Goal: Task Accomplishment & Management: Manage account settings

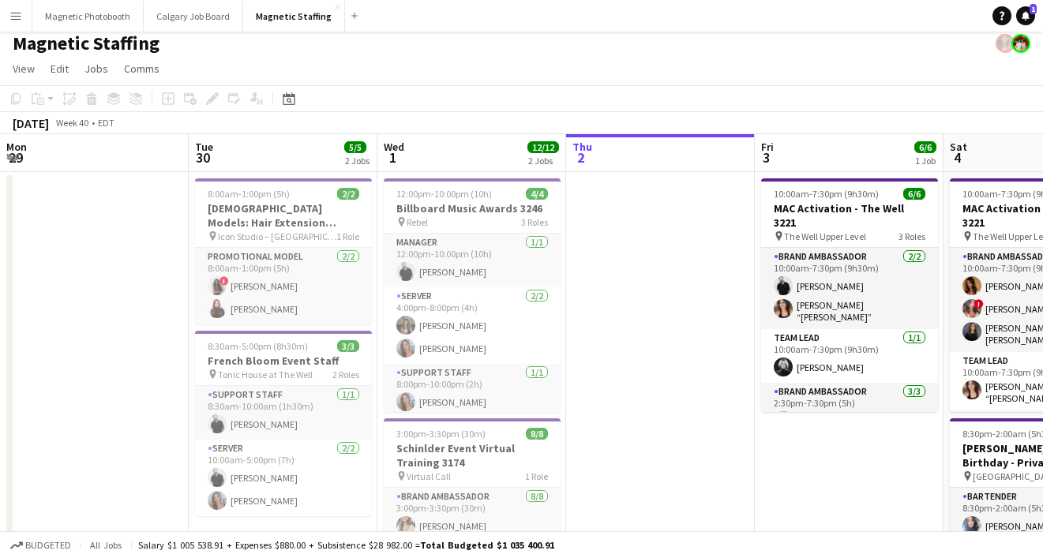
scroll to position [81, 0]
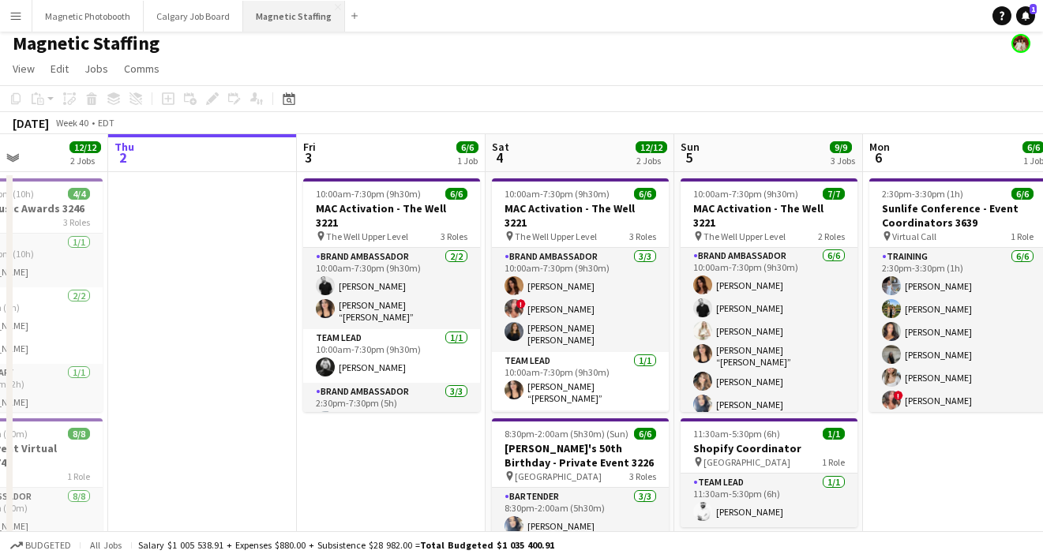
click at [275, 23] on button "Magnetic Staffing Close" at bounding box center [294, 16] width 102 height 31
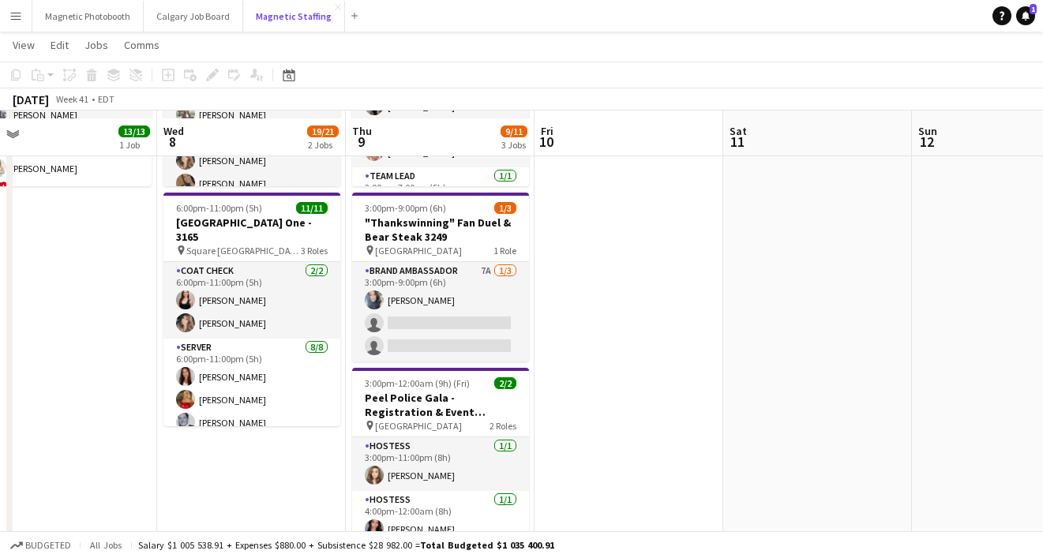
scroll to position [242, 0]
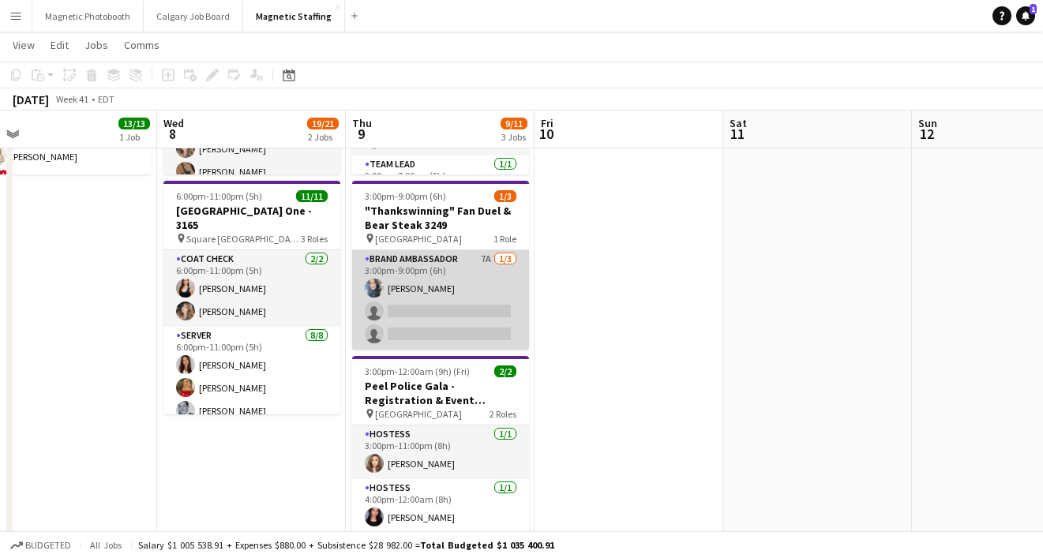
click at [427, 324] on app-card-role "Brand Ambassador 7A [DATE] 3:00pm-9:00pm (6h) [PERSON_NAME] single-neutral-acti…" at bounding box center [440, 299] width 177 height 99
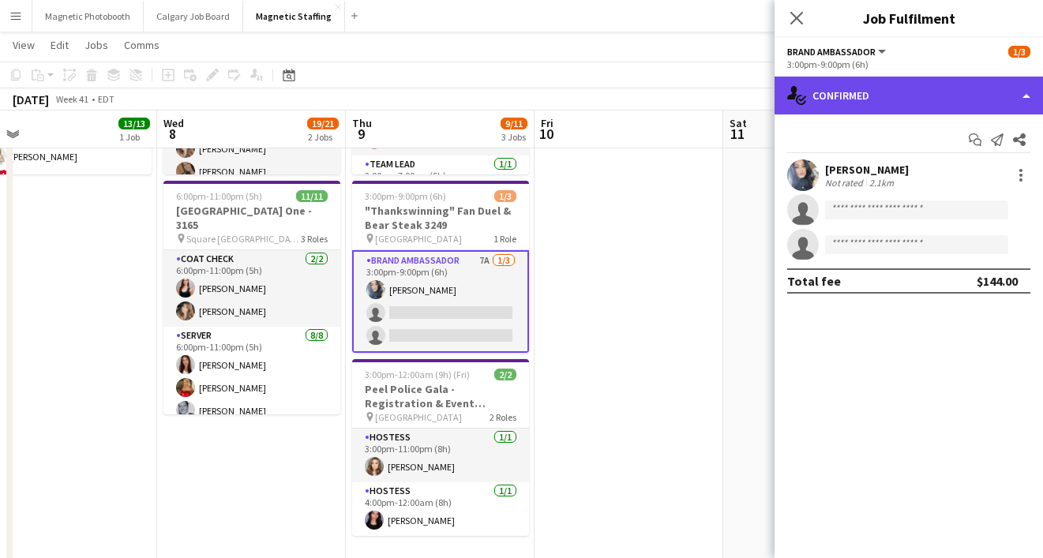
click at [838, 98] on div "single-neutral-actions-check-2 Confirmed" at bounding box center [908, 96] width 268 height 38
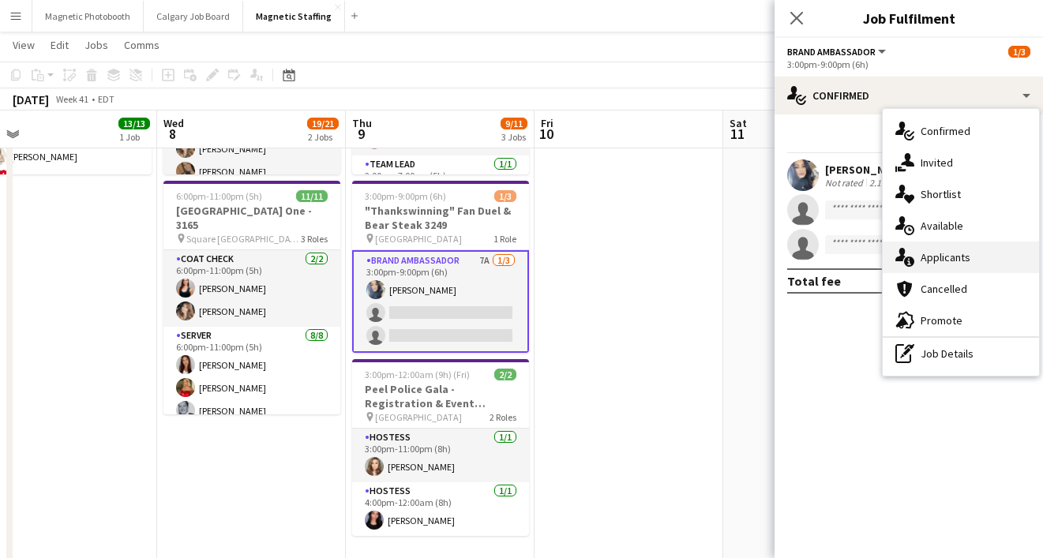
click at [942, 257] on span "Applicants" at bounding box center [946, 257] width 50 height 14
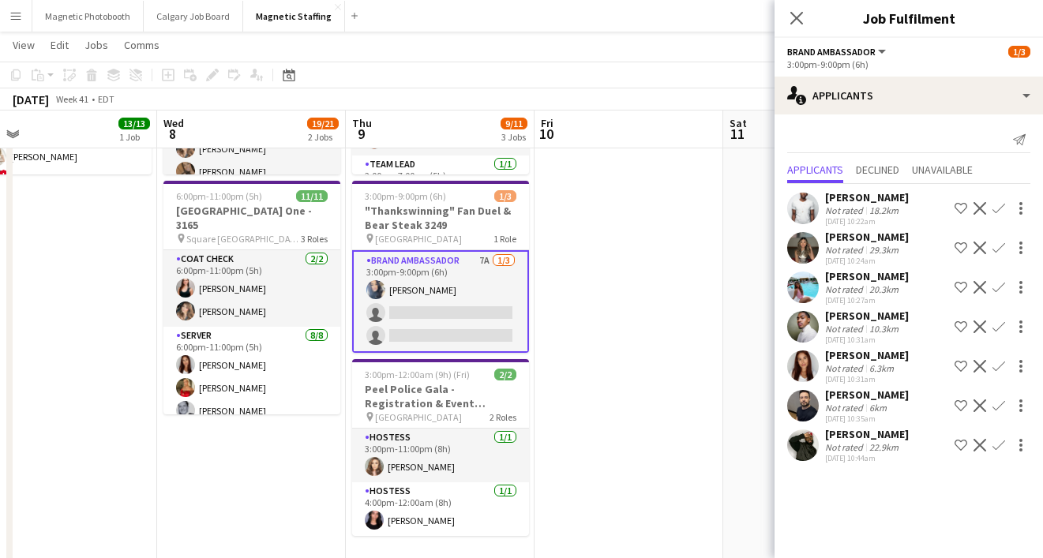
click at [878, 204] on div "18.2km" at bounding box center [884, 210] width 36 height 12
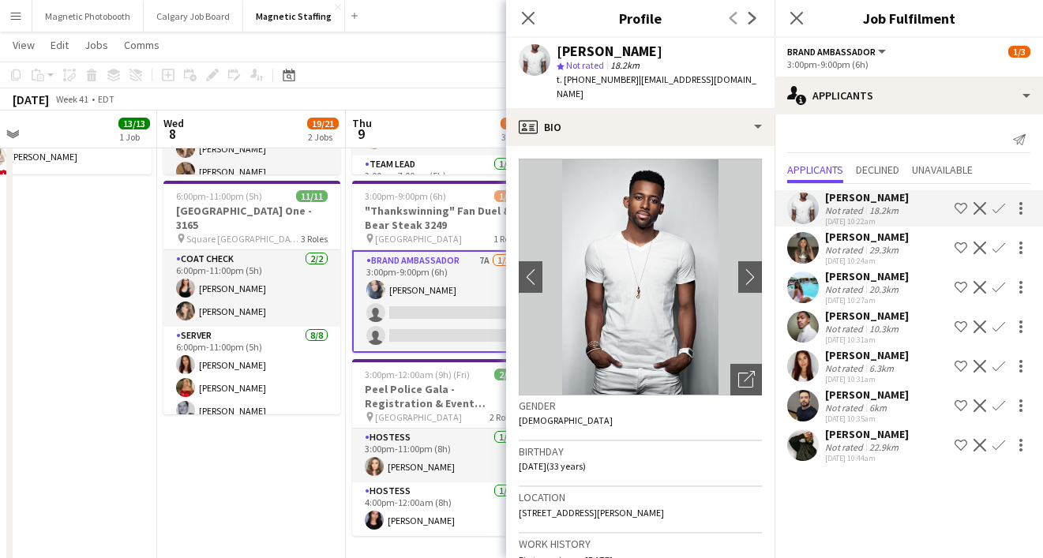
click at [872, 244] on div "29.3km" at bounding box center [884, 250] width 36 height 12
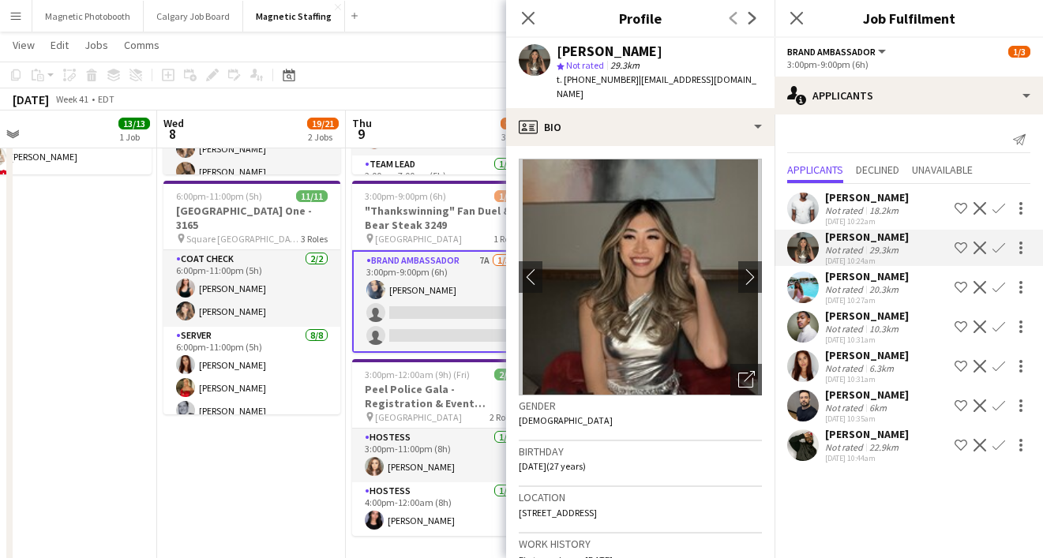
click at [861, 313] on div "[PERSON_NAME]" at bounding box center [867, 316] width 84 height 14
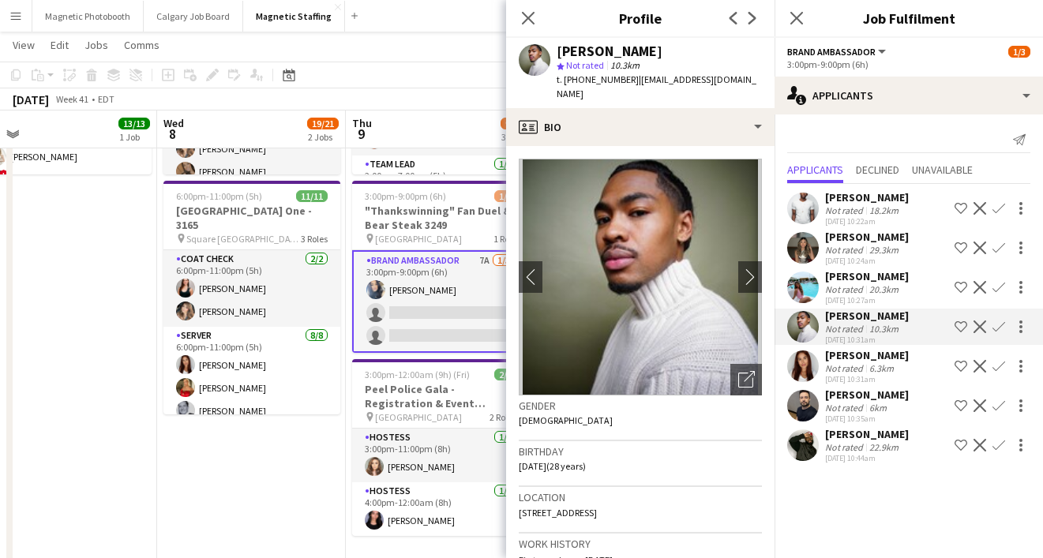
click at [836, 362] on div "Not rated" at bounding box center [845, 368] width 41 height 12
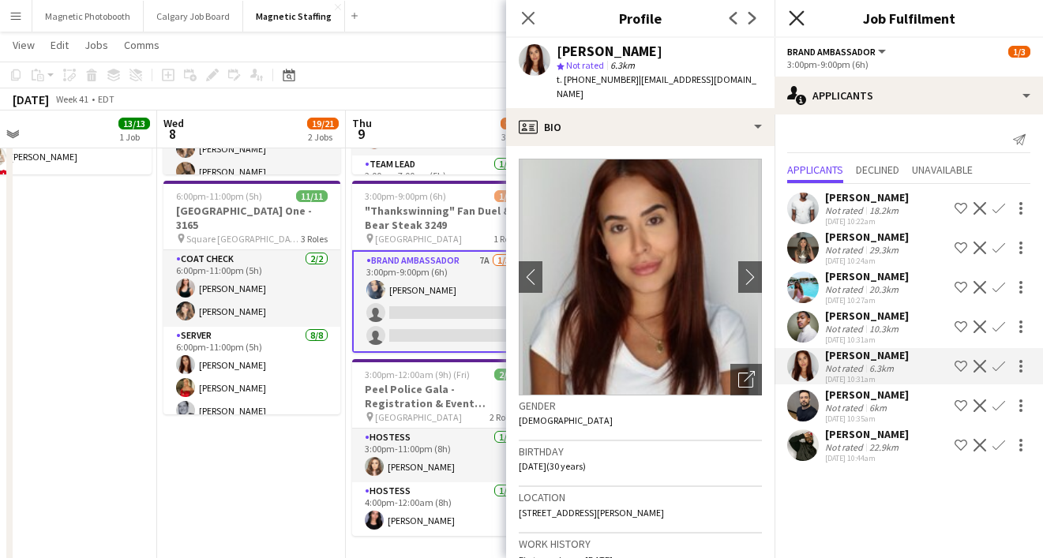
click at [797, 17] on icon at bounding box center [796, 17] width 15 height 15
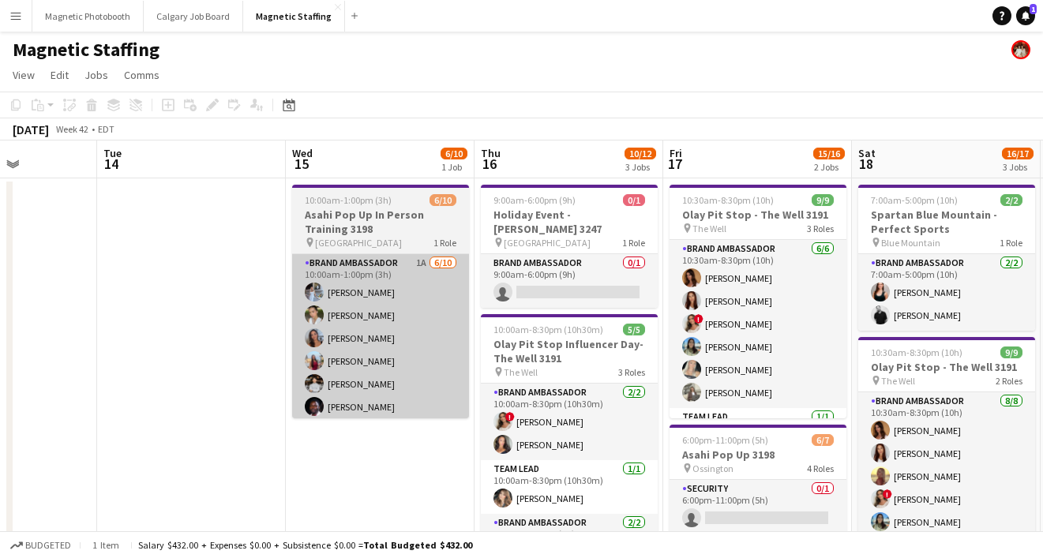
scroll to position [0, 691]
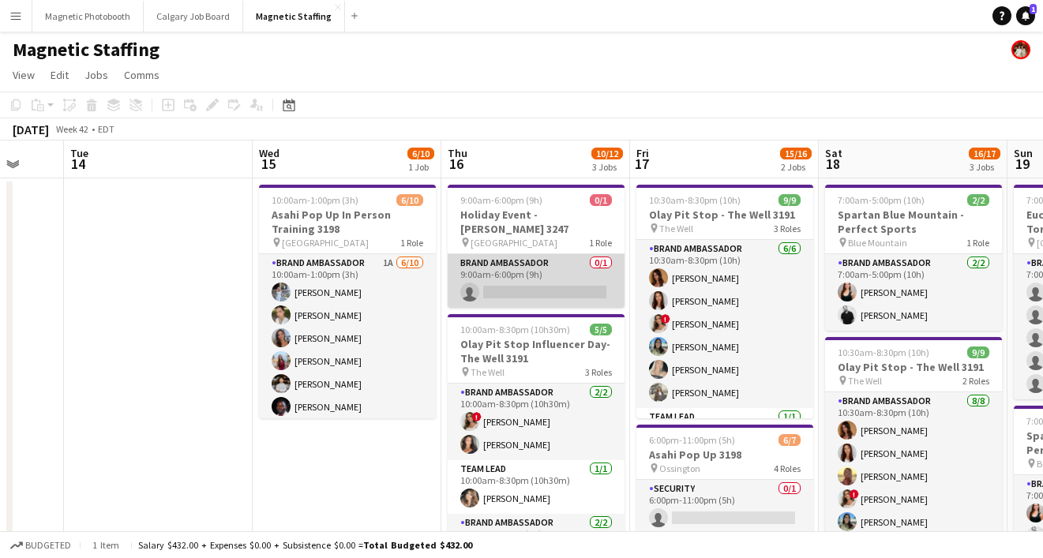
click at [559, 276] on app-card-role "Brand Ambassador 0/1 9:00am-6:00pm (9h) single-neutral-actions" at bounding box center [536, 281] width 177 height 54
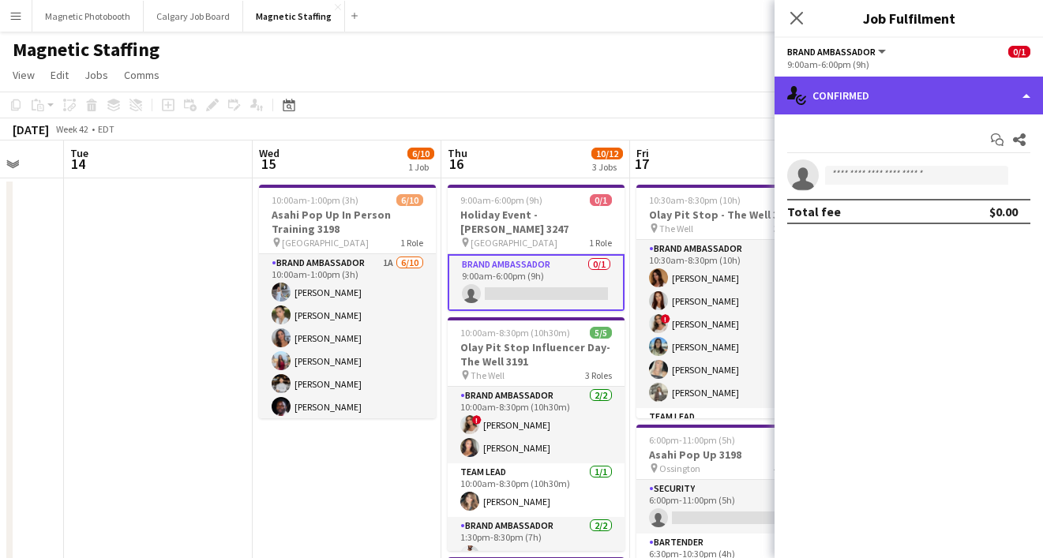
click at [846, 103] on div "single-neutral-actions-check-2 Confirmed" at bounding box center [908, 96] width 268 height 38
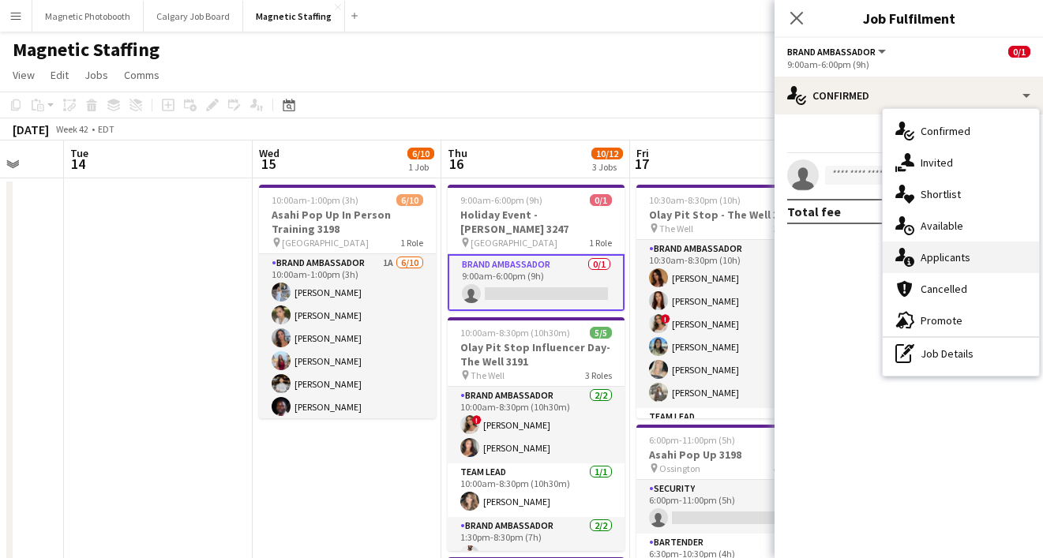
click at [951, 253] on span "Applicants" at bounding box center [946, 257] width 50 height 14
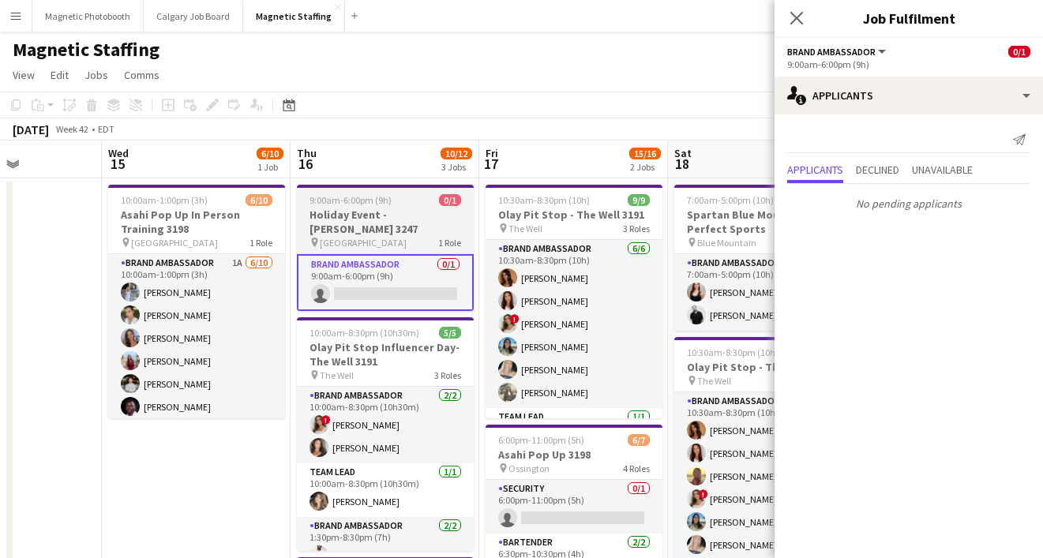
scroll to position [0, 672]
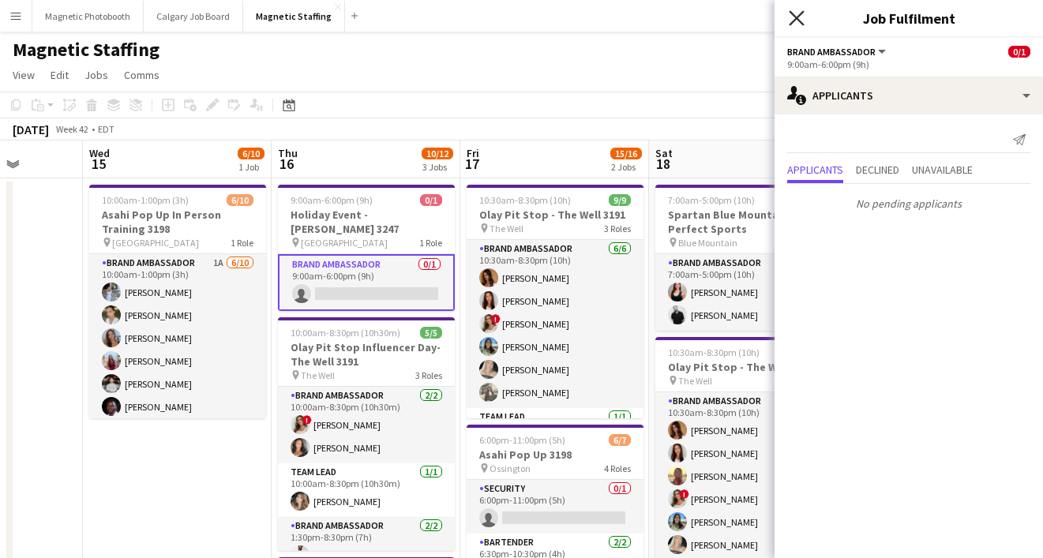
click at [801, 13] on icon "Close pop-in" at bounding box center [796, 17] width 15 height 15
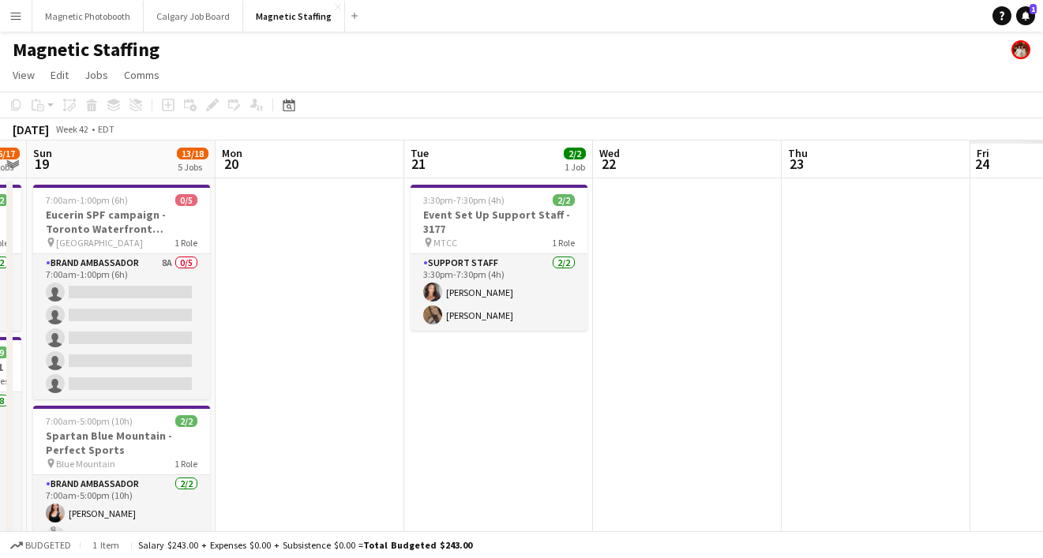
scroll to position [0, 604]
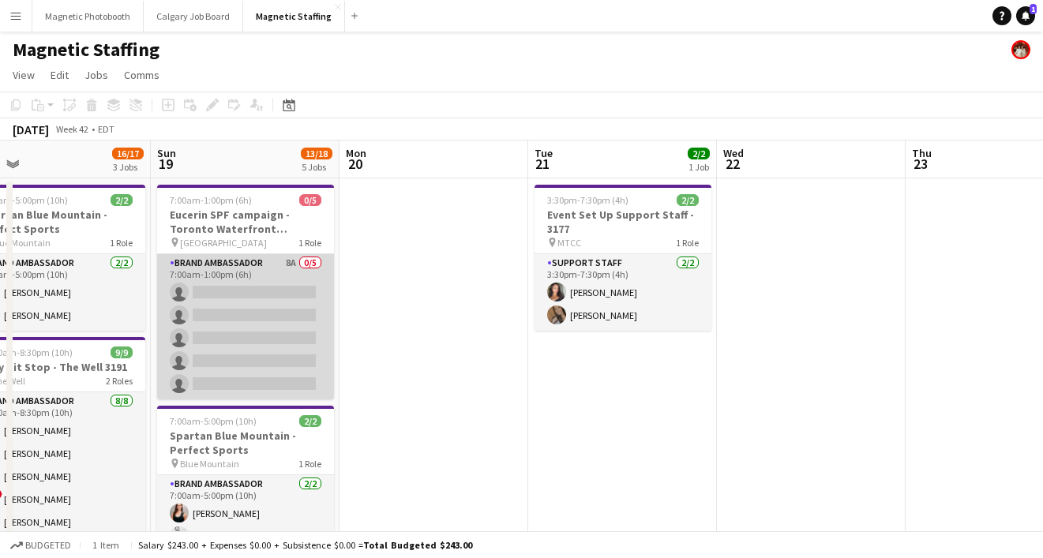
click at [241, 310] on app-card-role "Brand Ambassador 8A 0/5 7:00am-1:00pm (6h) single-neutral-actions single-neutra…" at bounding box center [245, 326] width 177 height 145
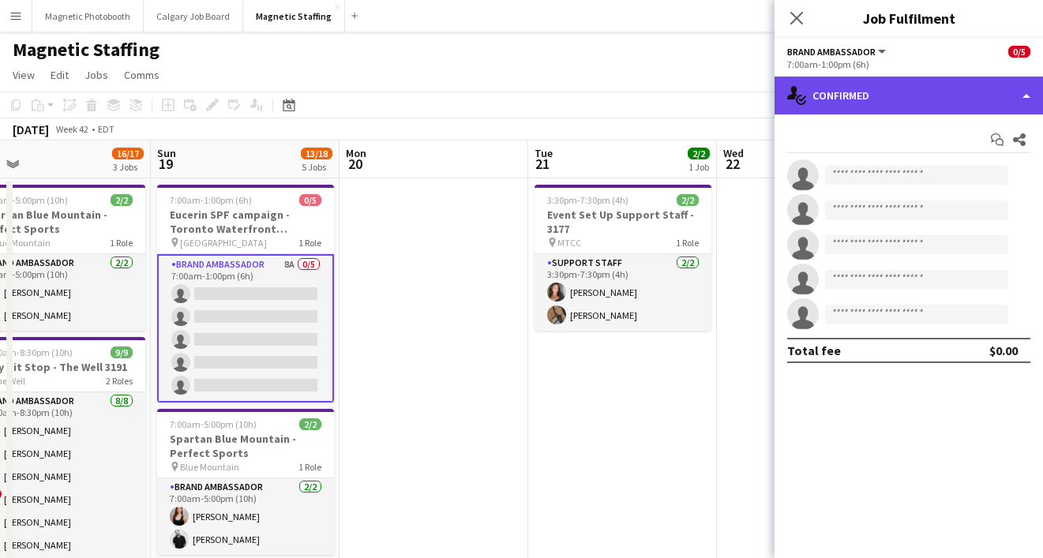
click at [926, 96] on div "single-neutral-actions-check-2 Confirmed" at bounding box center [908, 96] width 268 height 38
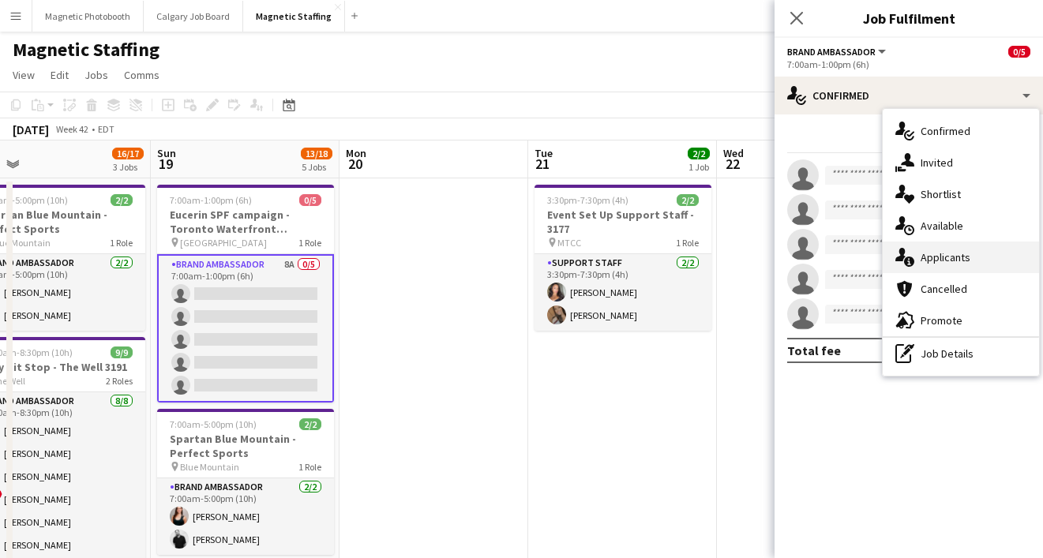
click at [957, 260] on span "Applicants" at bounding box center [946, 257] width 50 height 14
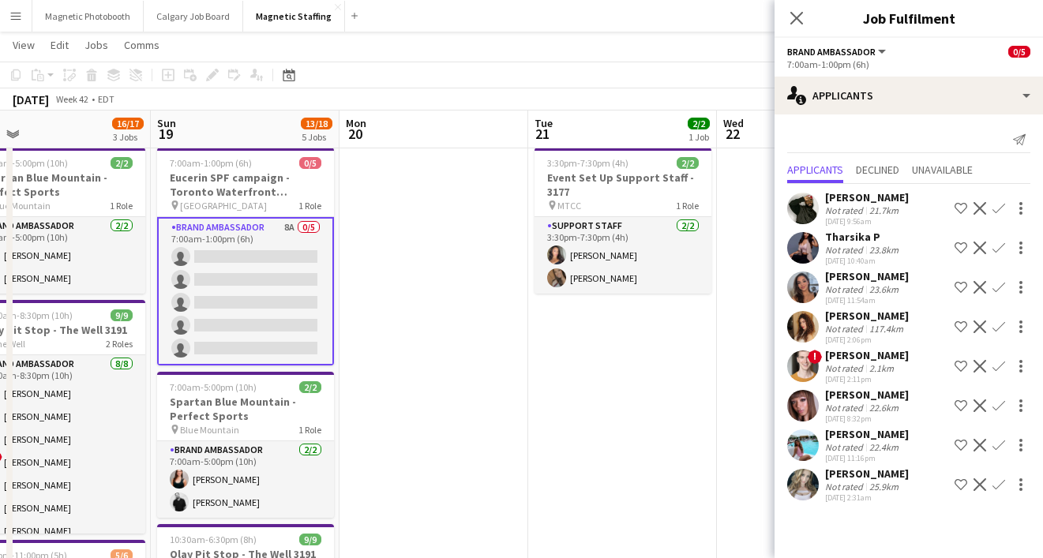
scroll to position [0, 0]
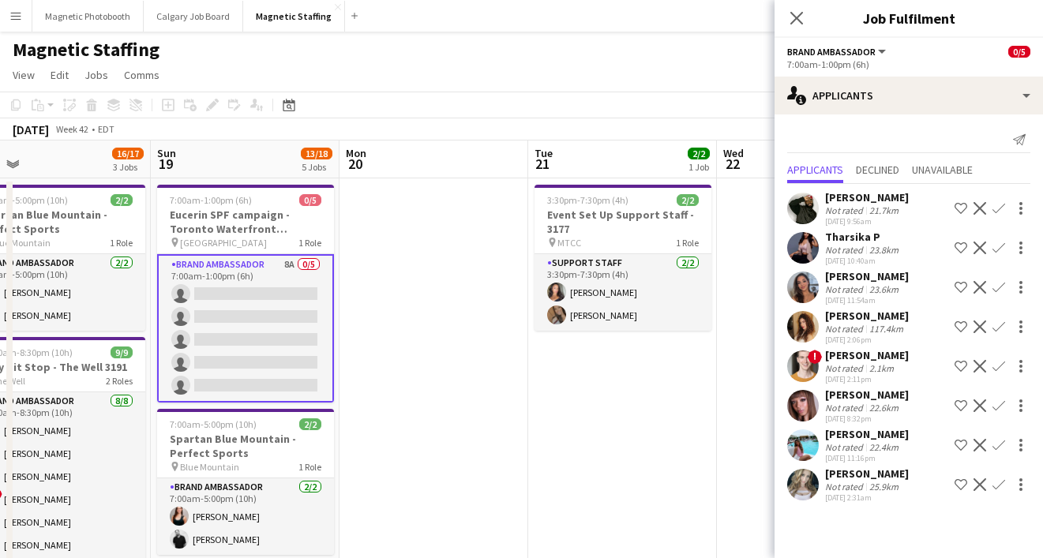
click at [880, 316] on div "[PERSON_NAME]" at bounding box center [867, 316] width 84 height 14
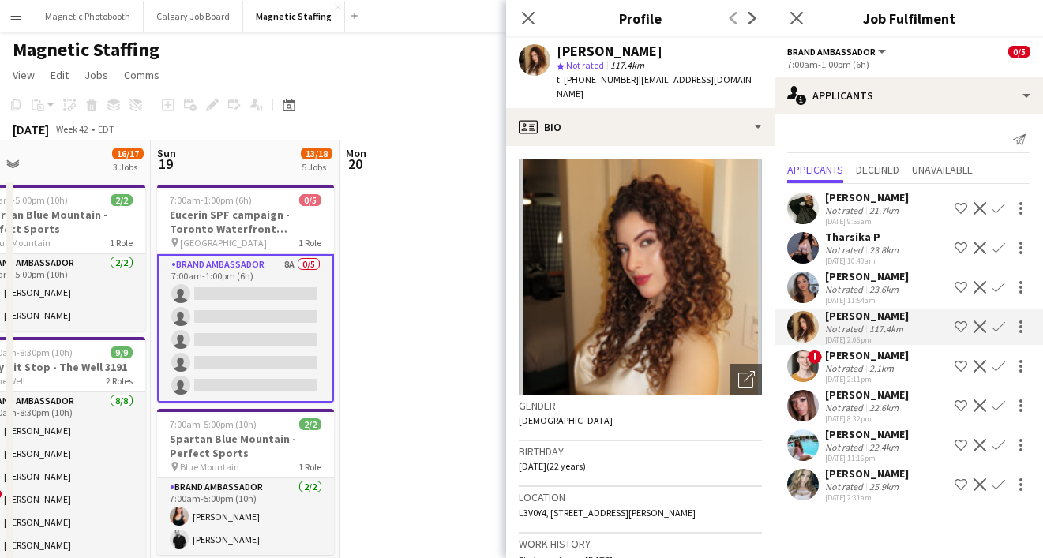
click at [880, 272] on div "[PERSON_NAME]" at bounding box center [867, 276] width 84 height 14
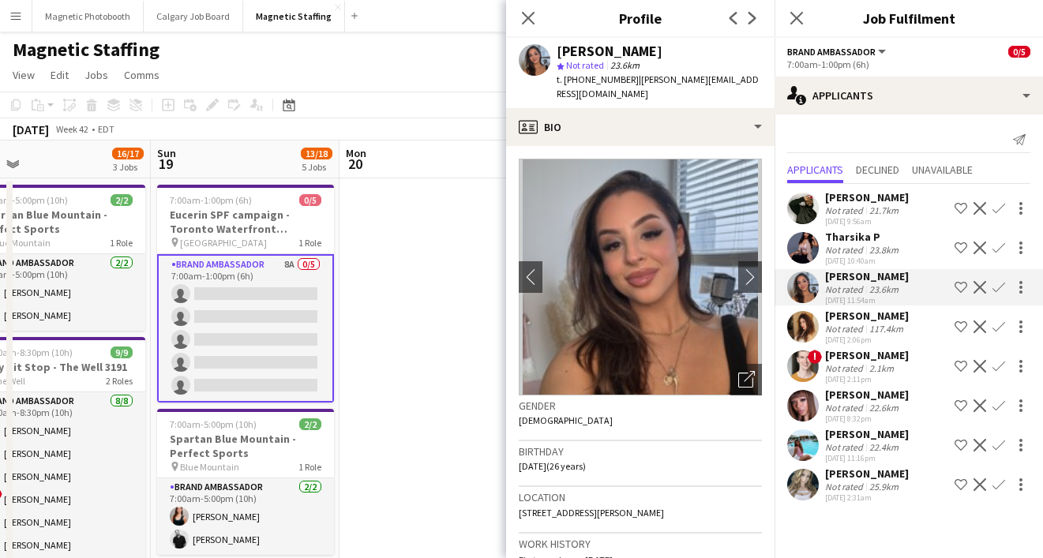
click at [997, 288] on app-icon "Confirm" at bounding box center [998, 287] width 13 height 13
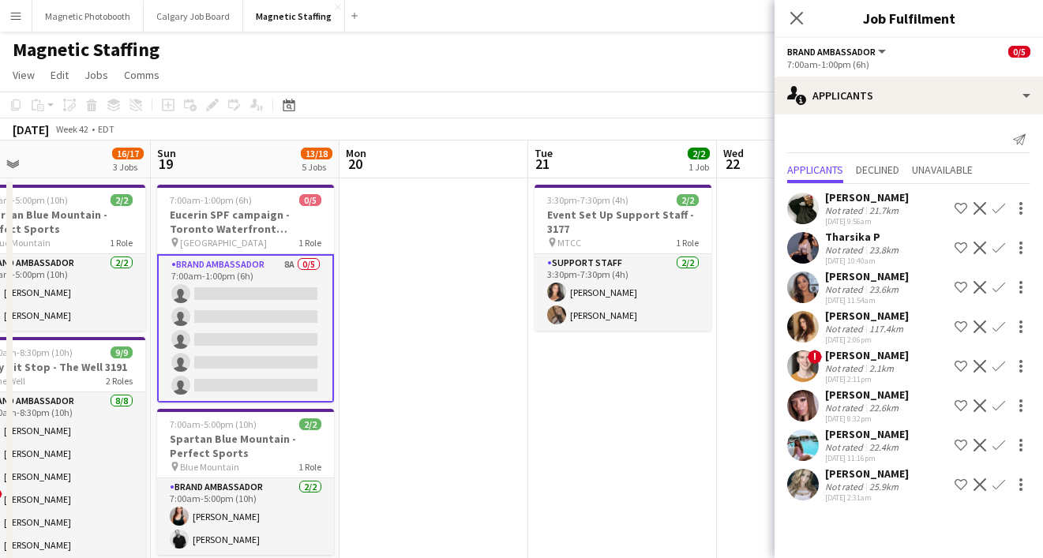
click at [1002, 290] on app-icon "Confirm" at bounding box center [998, 287] width 13 height 13
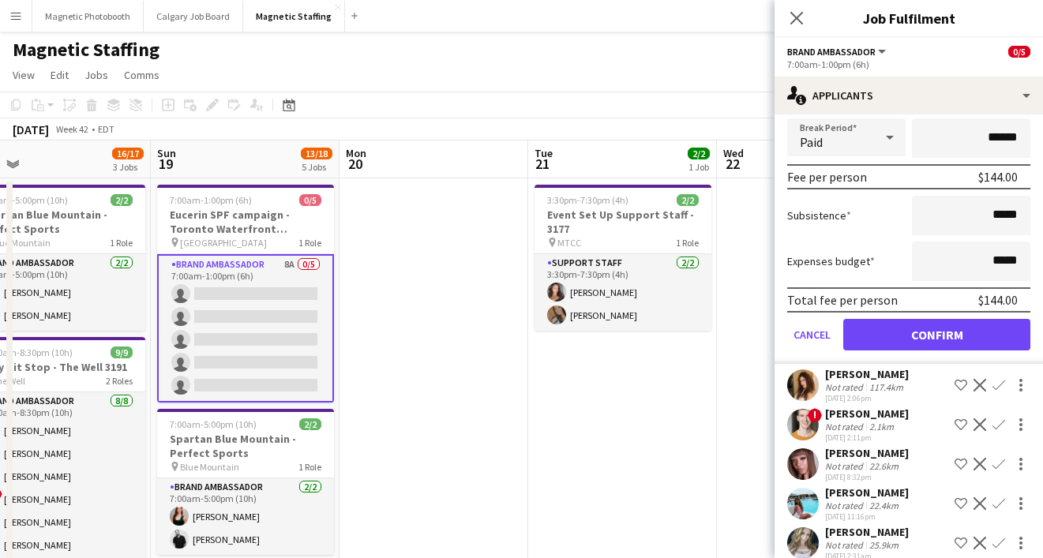
scroll to position [319, 0]
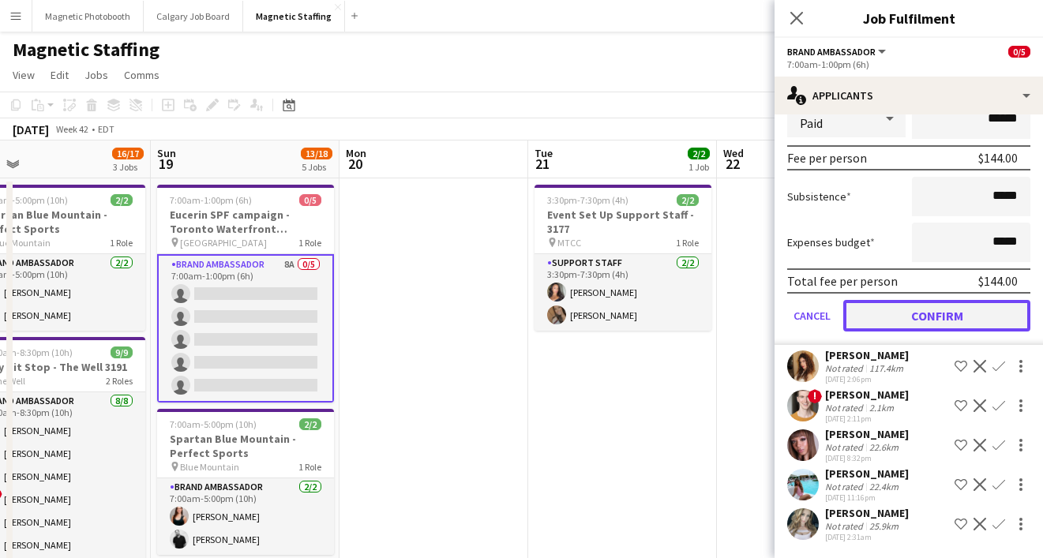
click at [913, 300] on button "Confirm" at bounding box center [936, 316] width 187 height 32
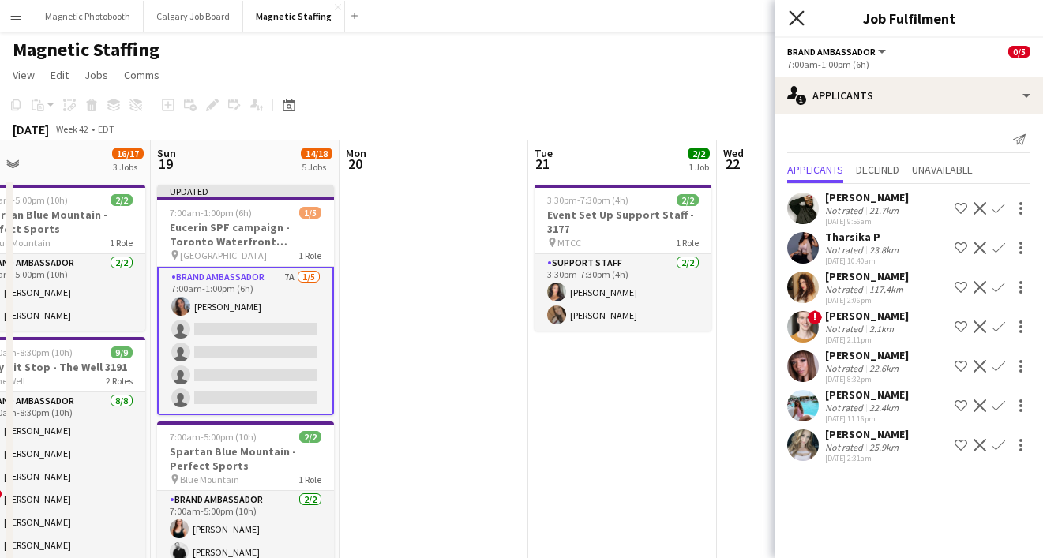
click at [793, 19] on icon "Close pop-in" at bounding box center [796, 17] width 15 height 15
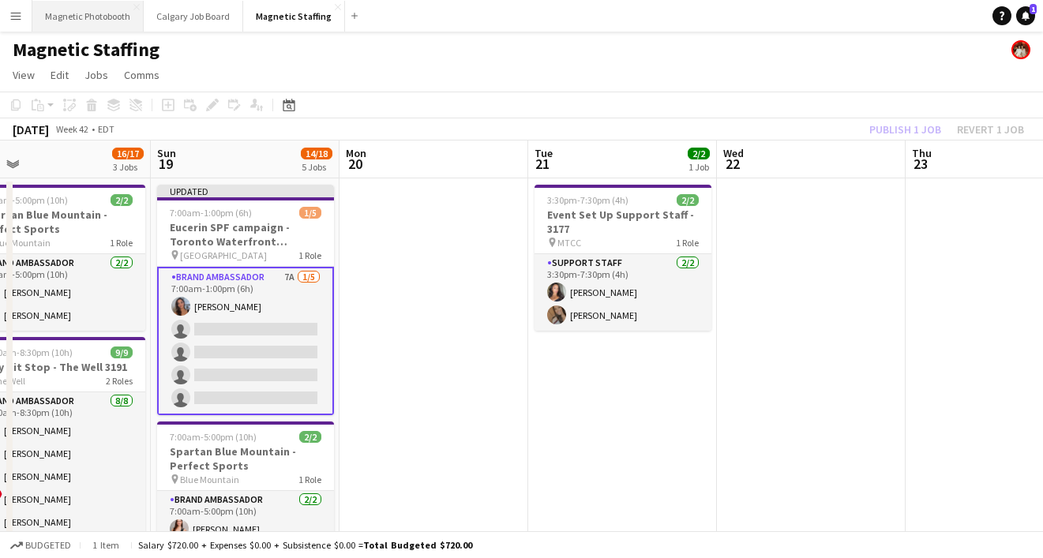
click at [119, 18] on button "Magnetic Photobooth Close" at bounding box center [87, 16] width 111 height 31
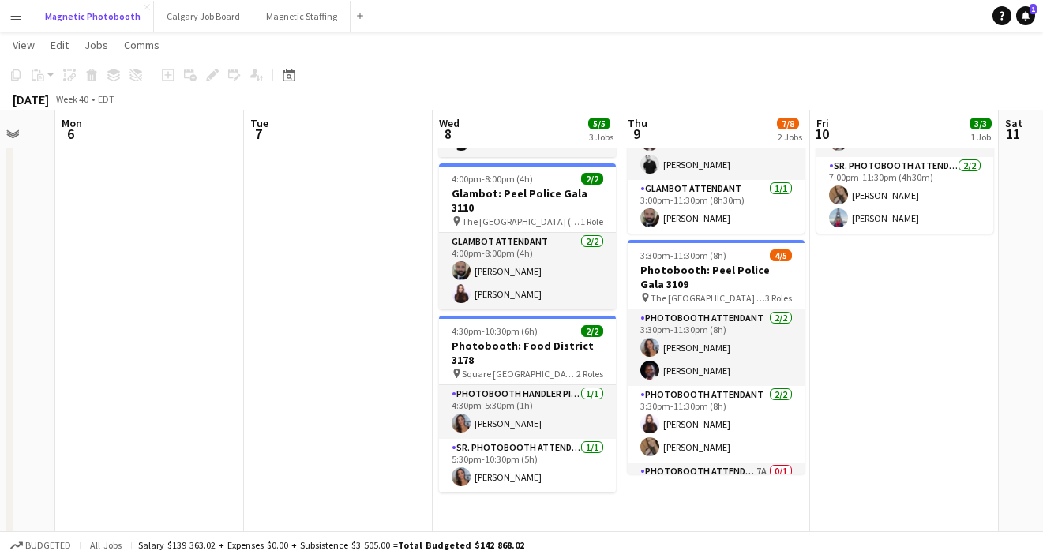
scroll to position [148, 0]
click at [268, 16] on button "Magnetic Staffing Close" at bounding box center [301, 16] width 97 height 31
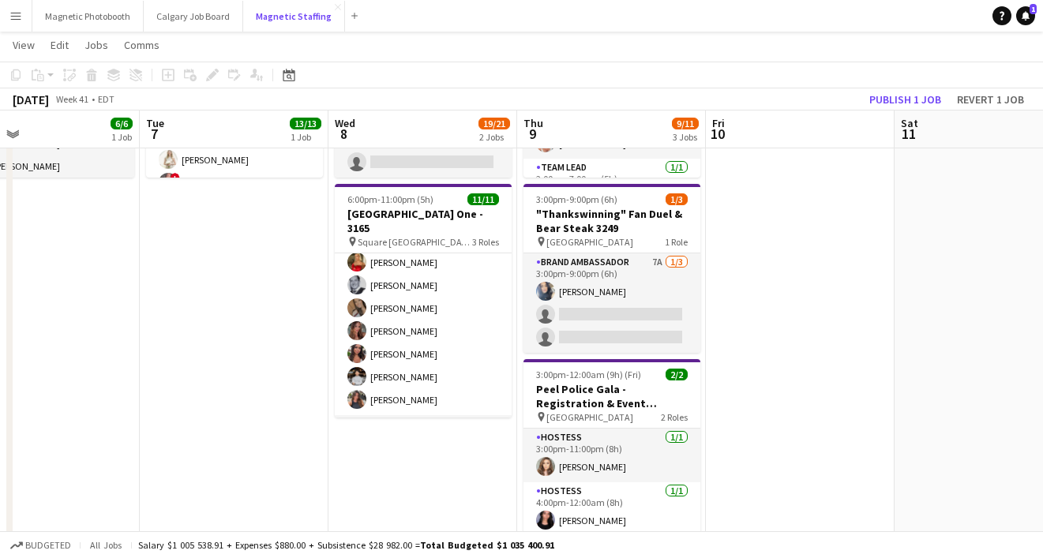
scroll to position [180, 0]
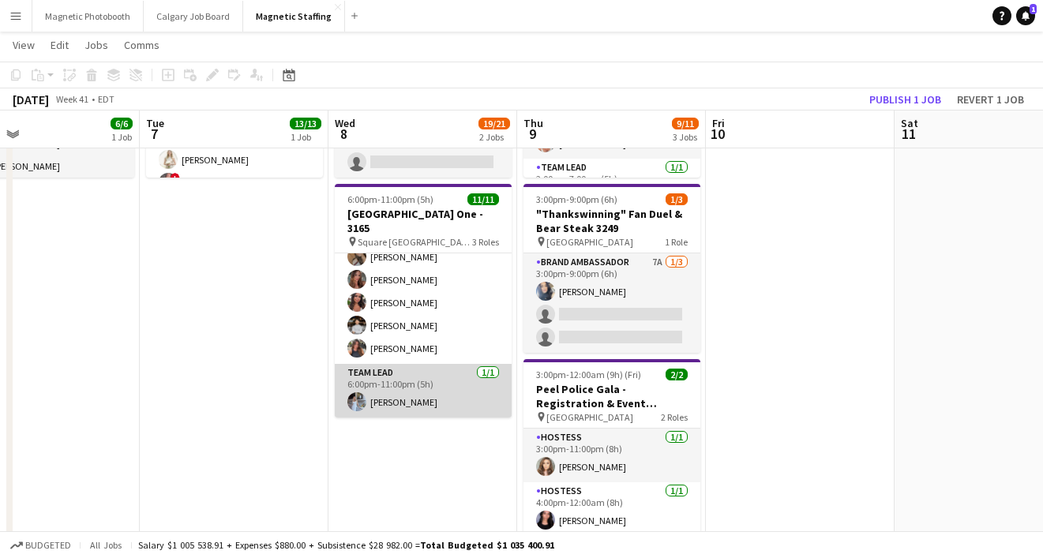
click at [407, 407] on app-card-role "Team Lead [DATE] 6:00pm-11:00pm (5h) [PERSON_NAME]" at bounding box center [423, 391] width 177 height 54
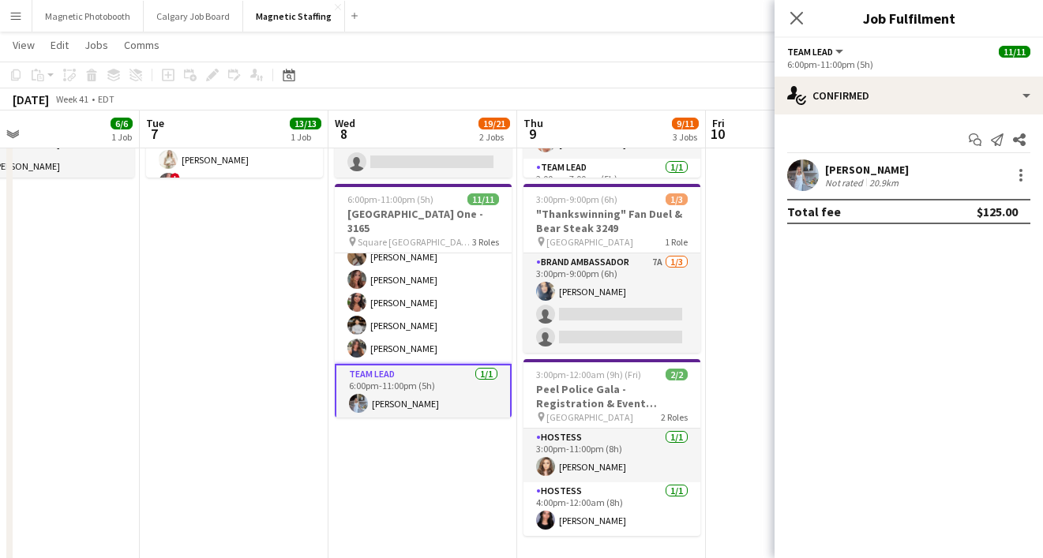
click at [881, 177] on div "20.9km" at bounding box center [884, 183] width 36 height 12
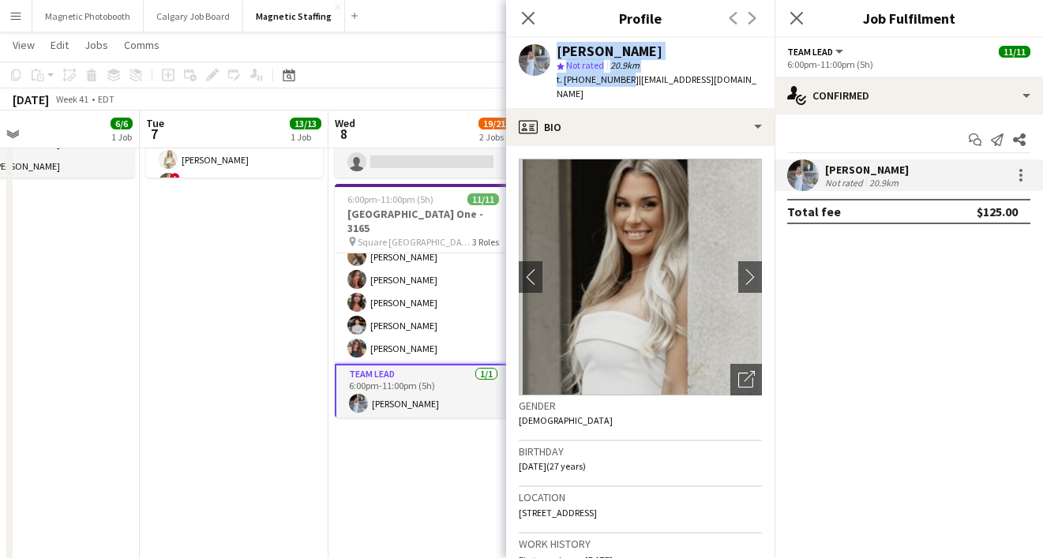
drag, startPoint x: 615, startPoint y: 82, endPoint x: 552, endPoint y: 53, distance: 69.6
click at [552, 53] on div "[PERSON_NAME] star Not rated 20.9km t. [PHONE_NUMBER] | [EMAIL_ADDRESS][DOMAIN_…" at bounding box center [640, 73] width 268 height 70
copy div "[PERSON_NAME] star Not rated 20.9km t. [PHONE_NUMBER]"
click at [786, 17] on div "Close pop-in" at bounding box center [796, 18] width 44 height 36
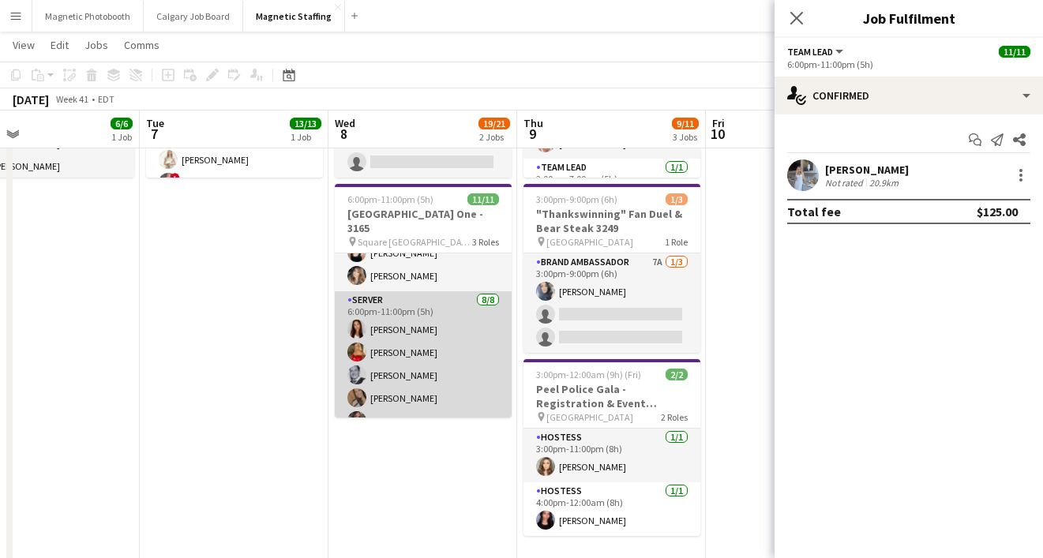
scroll to position [0, 0]
